Goal: Use online tool/utility: Utilize a website feature to perform a specific function

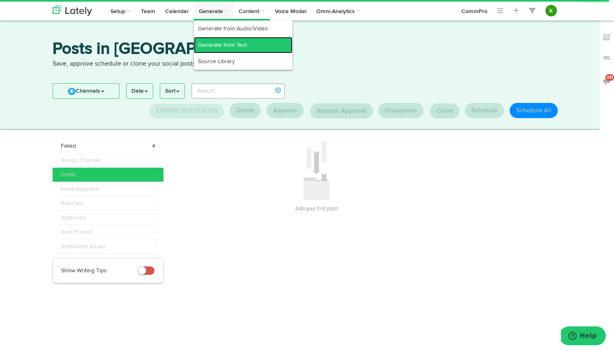
click at [220, 42] on link "Generate from Text" at bounding box center [243, 45] width 99 height 16
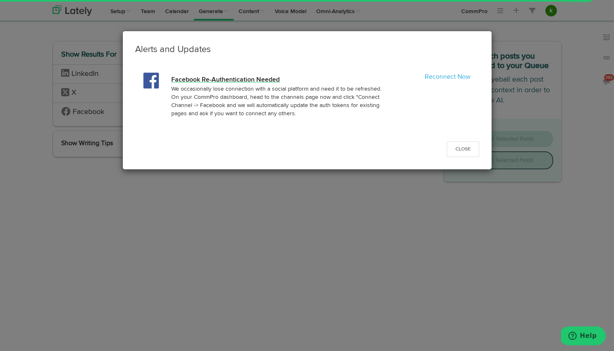
click at [253, 79] on h4 "Facebook Re-Authentication Needed" at bounding box center [278, 80] width 214 height 7
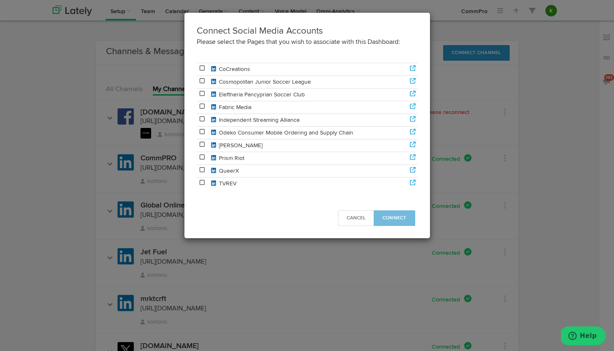
click at [204, 69] on icon at bounding box center [202, 68] width 7 height 6
click at [202, 118] on icon at bounding box center [202, 119] width 7 height 6
click at [405, 224] on button "Connect" at bounding box center [394, 219] width 41 height 16
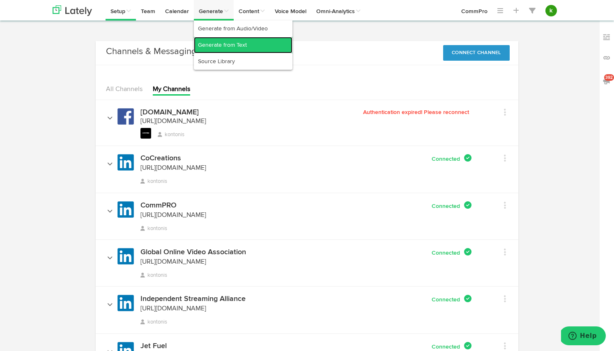
click at [209, 45] on link "Generate from Text" at bounding box center [243, 45] width 99 height 16
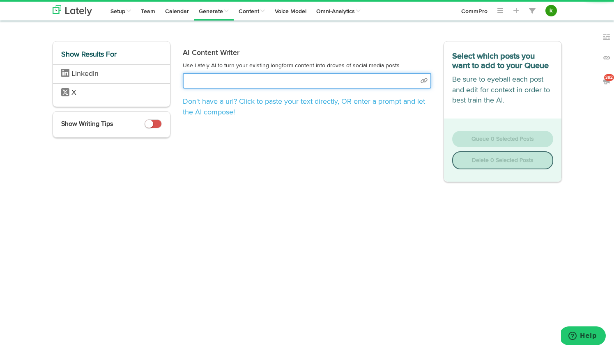
click at [226, 83] on input "text" at bounding box center [307, 81] width 248 height 16
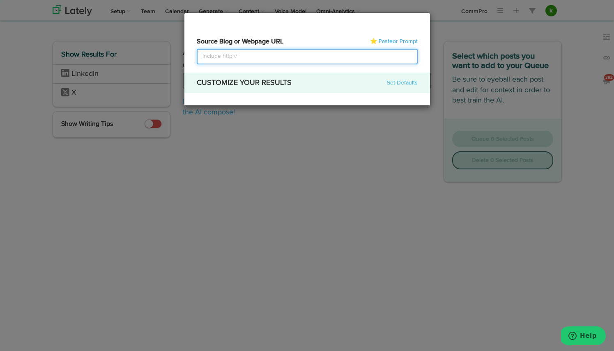
select select "natural"
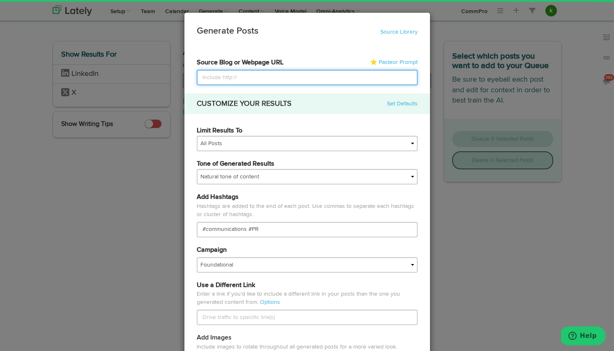
paste input "[URL][DOMAIN_NAME]"
type input "[URL][DOMAIN_NAME]"
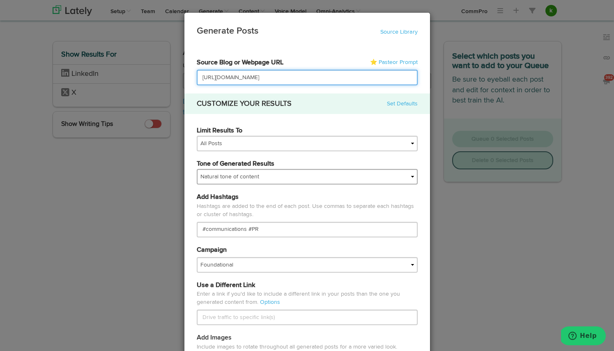
type input "[URL][DOMAIN_NAME]"
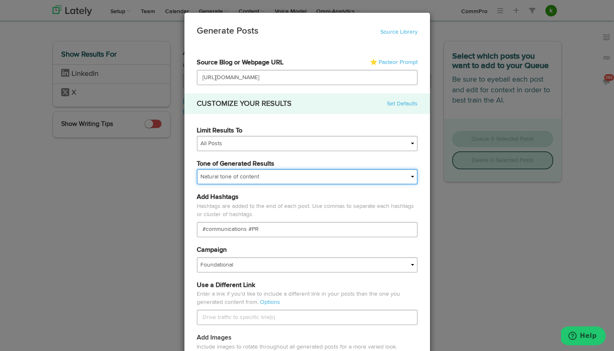
click at [226, 174] on select "My tone Official and professional Relaxed and conversational Light and humorous…" at bounding box center [307, 177] width 221 height 16
select select "professional"
click at [197, 169] on select "My tone Official and professional Relaxed and conversational Light and humorous…" at bounding box center [307, 177] width 221 height 16
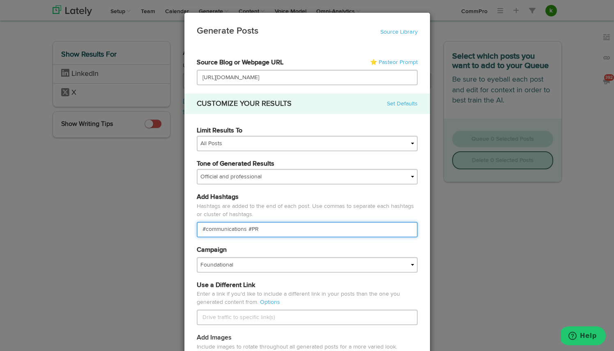
click at [216, 228] on input "#communications #PR" at bounding box center [307, 230] width 221 height 16
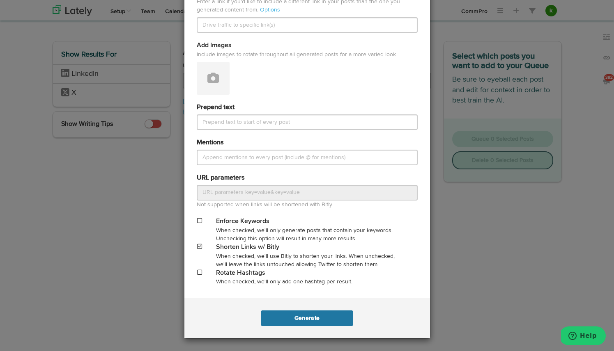
type input "#CommPRO #PR"
click at [291, 312] on button "Generate" at bounding box center [307, 319] width 92 height 16
